Goal: Information Seeking & Learning: Learn about a topic

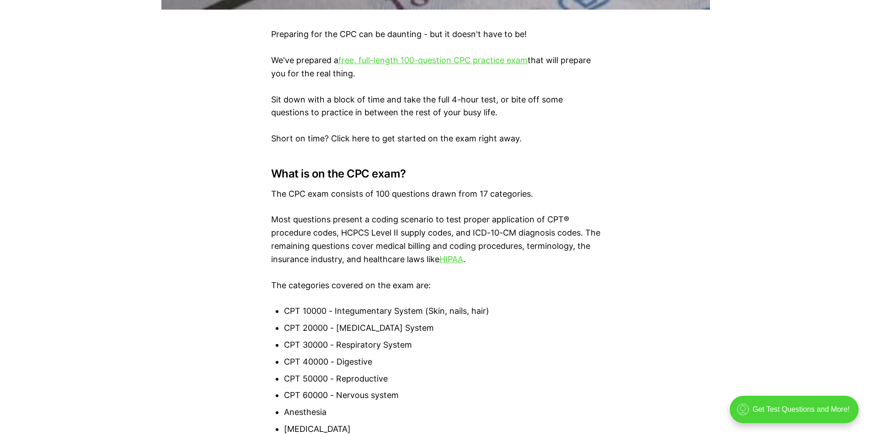
scroll to position [594, 0]
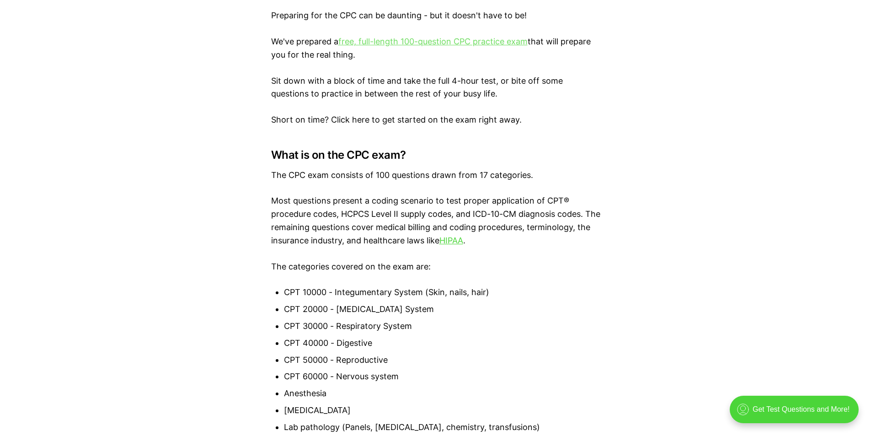
click at [405, 41] on link "free, full-length 100-question CPC practice exam" at bounding box center [432, 42] width 189 height 10
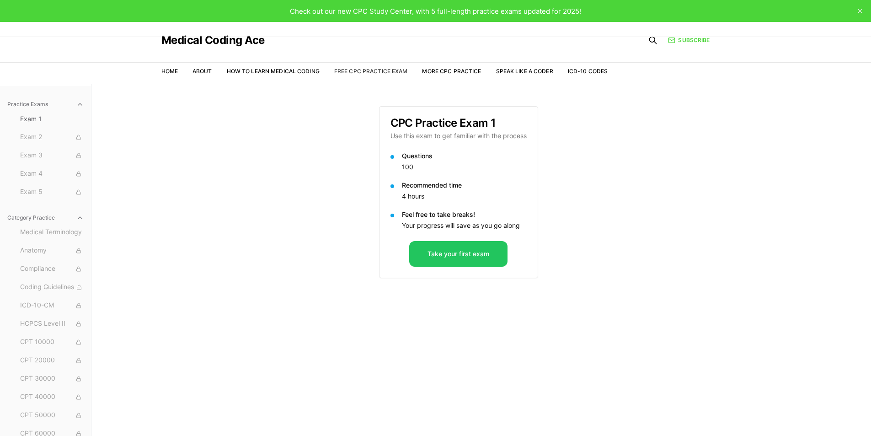
click at [353, 70] on link "Free CPC Practice Exam" at bounding box center [371, 71] width 74 height 7
